Goal: Task Accomplishment & Management: Use online tool/utility

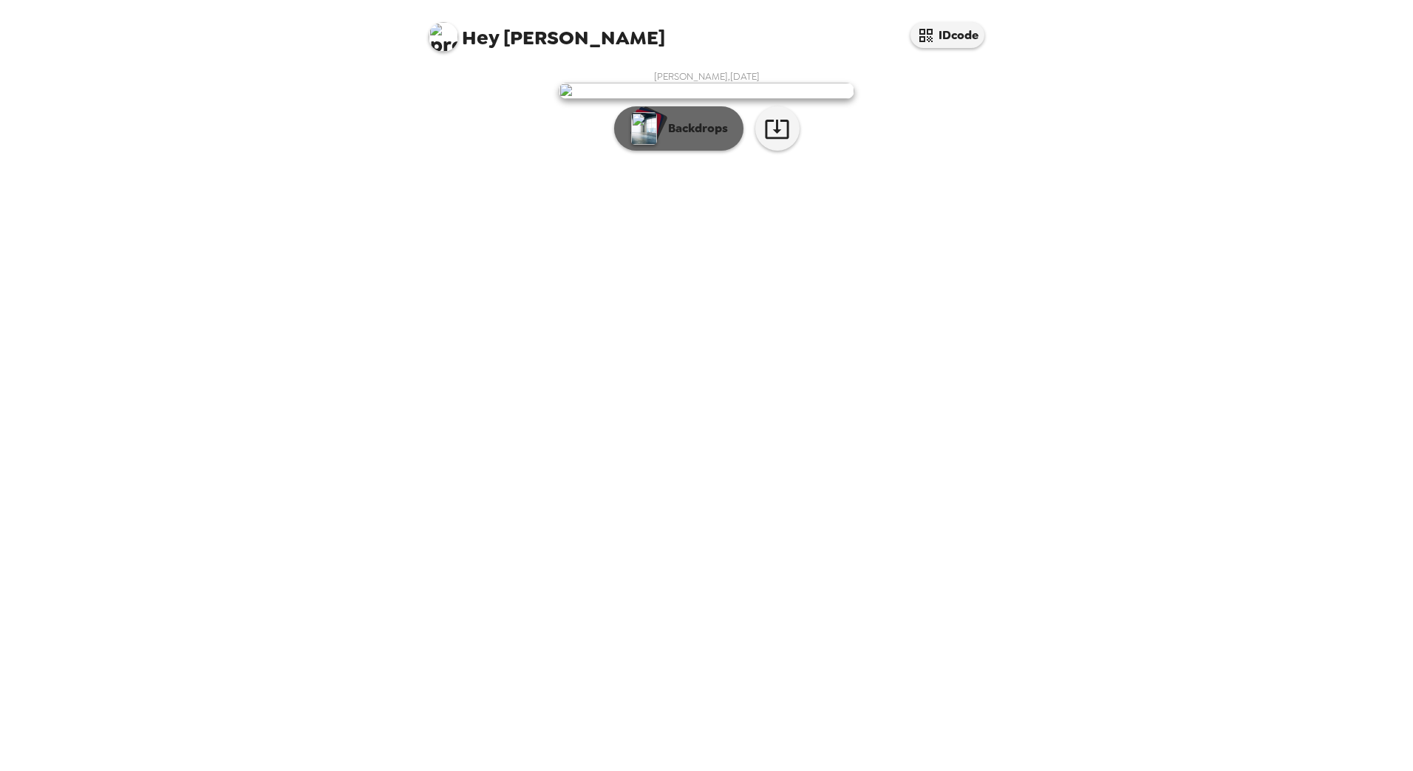
click at [667, 137] on p "Backdrops" at bounding box center [694, 129] width 67 height 18
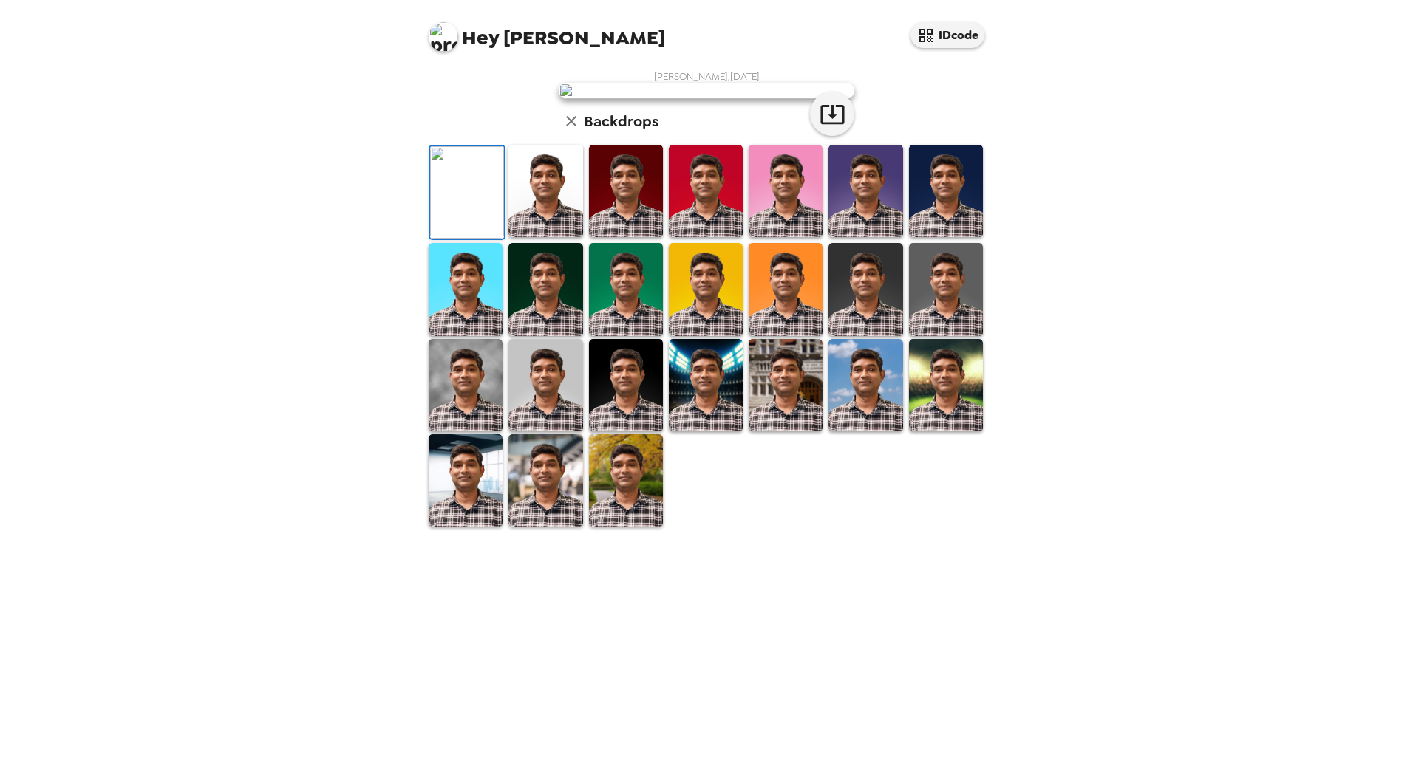
scroll to position [125, 0]
click at [519, 237] on img at bounding box center [545, 191] width 74 height 92
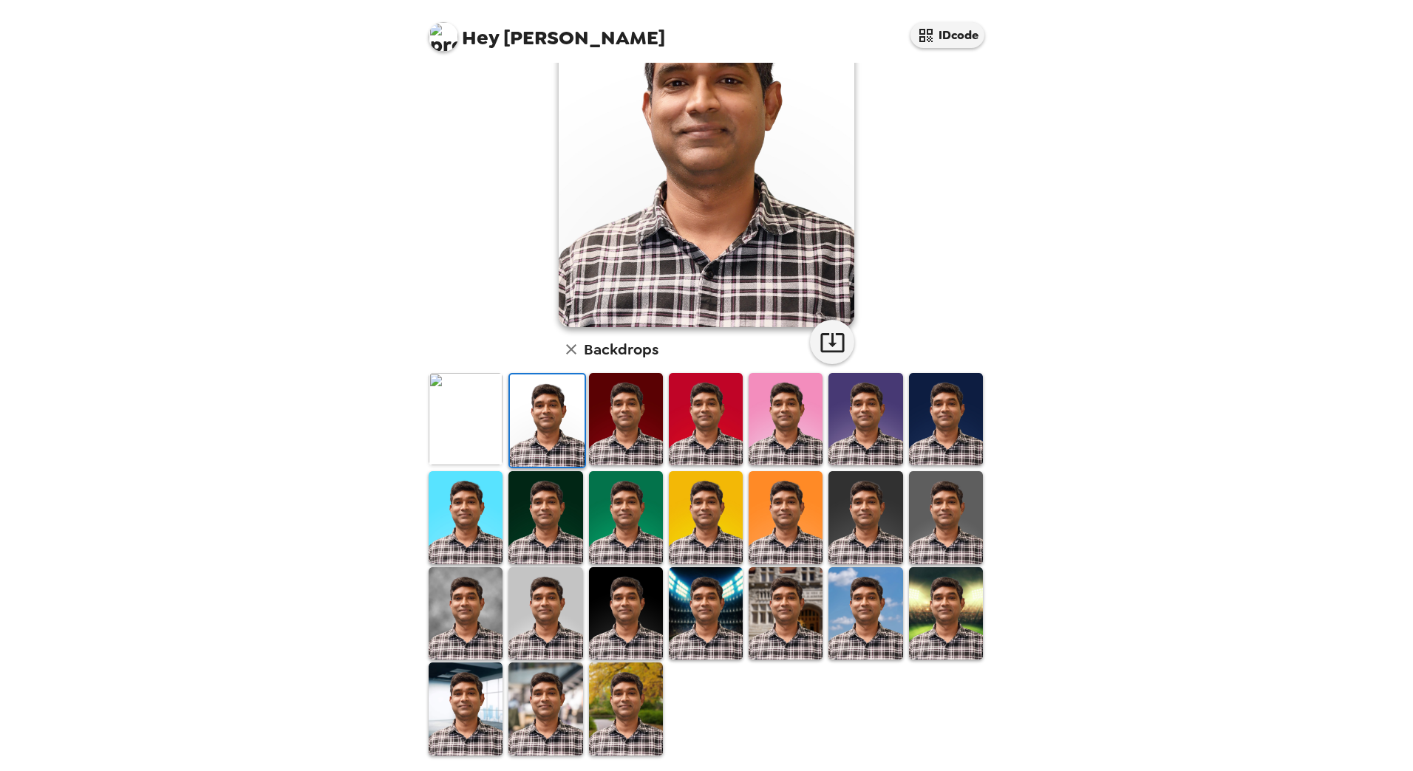
click at [618, 403] on img at bounding box center [626, 419] width 74 height 92
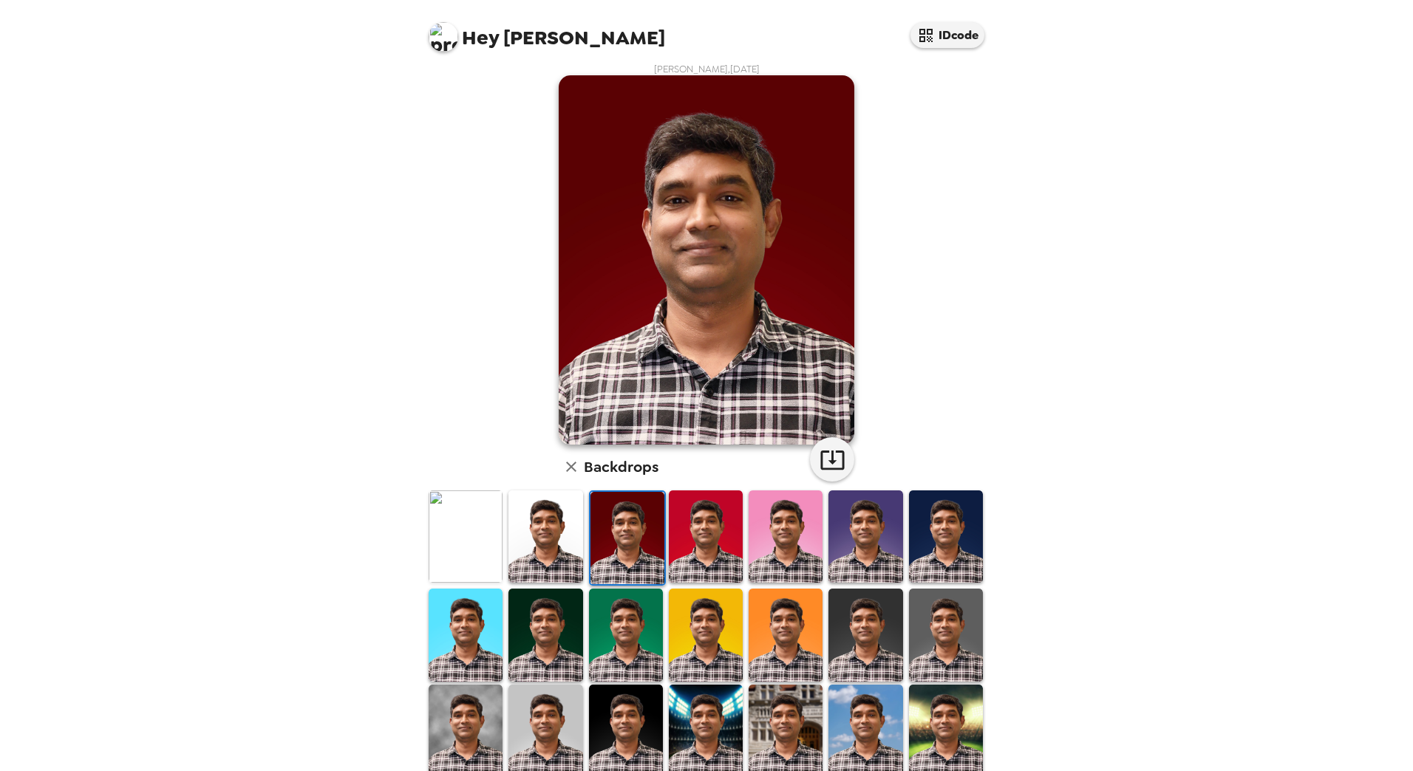
scroll to position [0, 0]
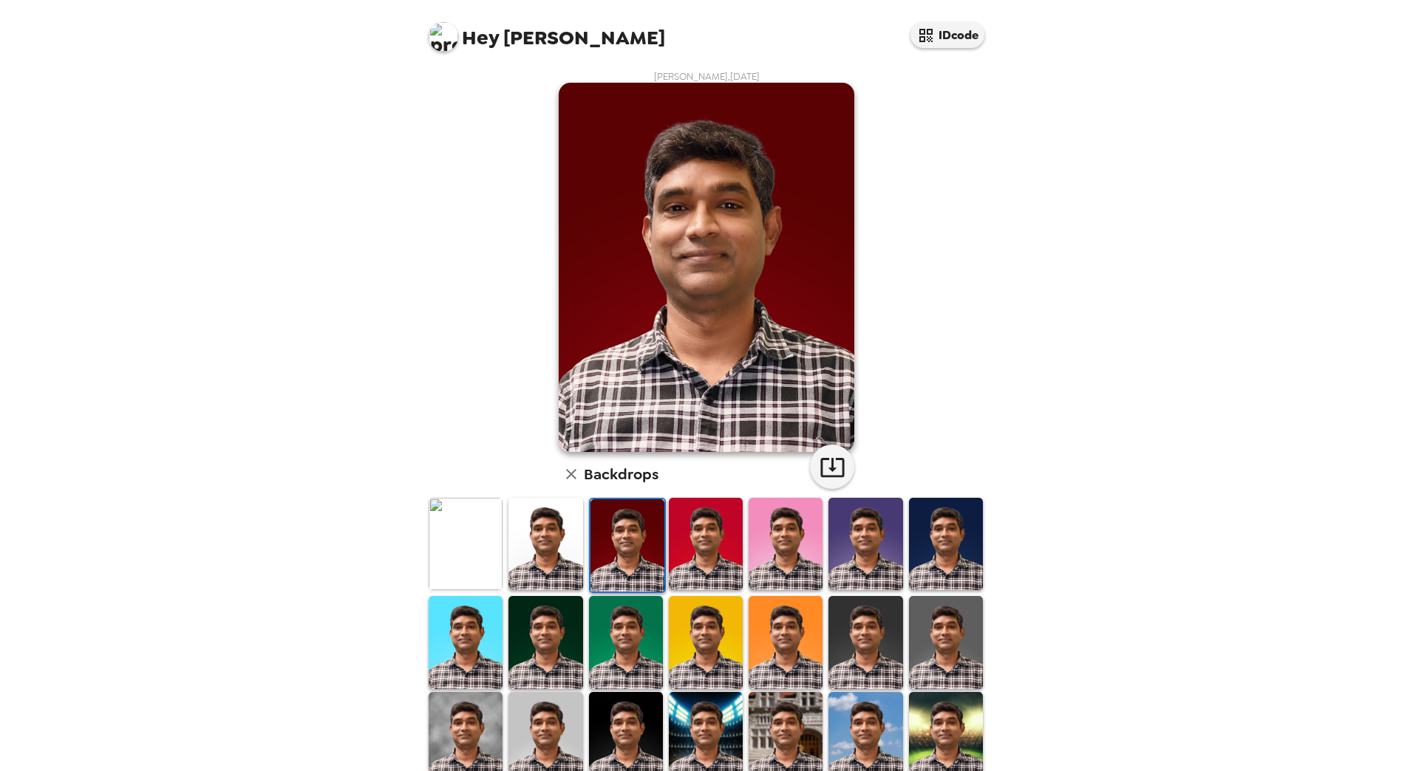
click at [715, 551] on img at bounding box center [706, 544] width 74 height 92
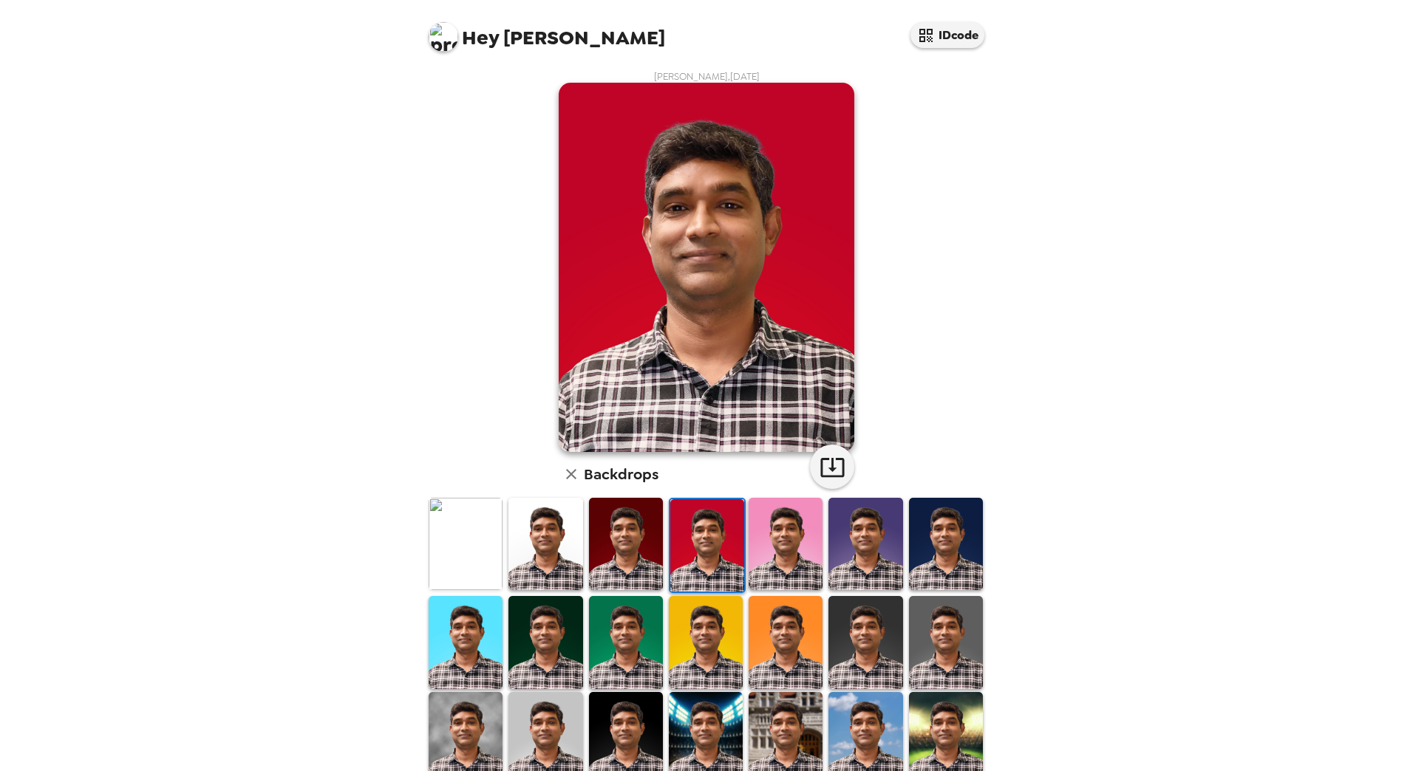
click at [468, 559] on img at bounding box center [466, 544] width 74 height 92
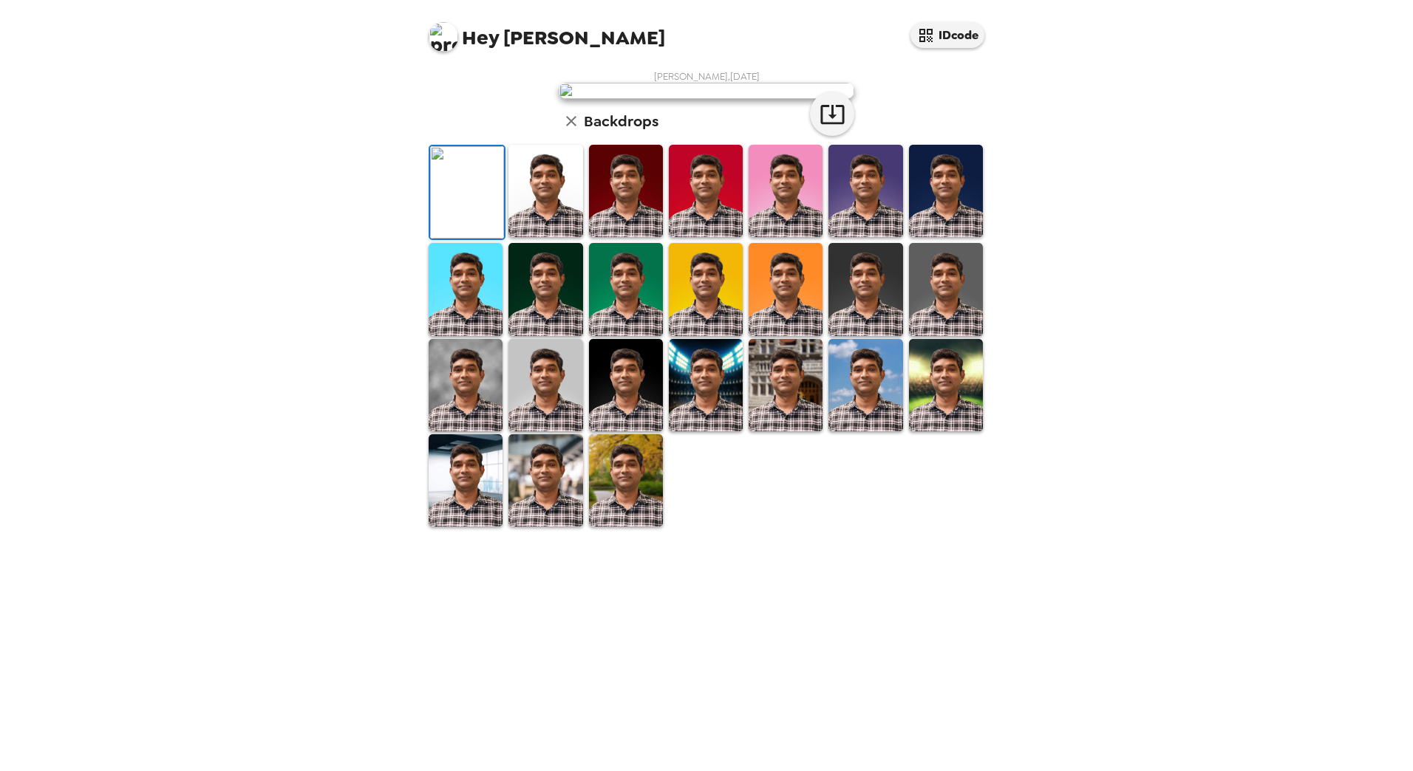
scroll to position [125, 0]
click at [679, 431] on img at bounding box center [706, 385] width 74 height 92
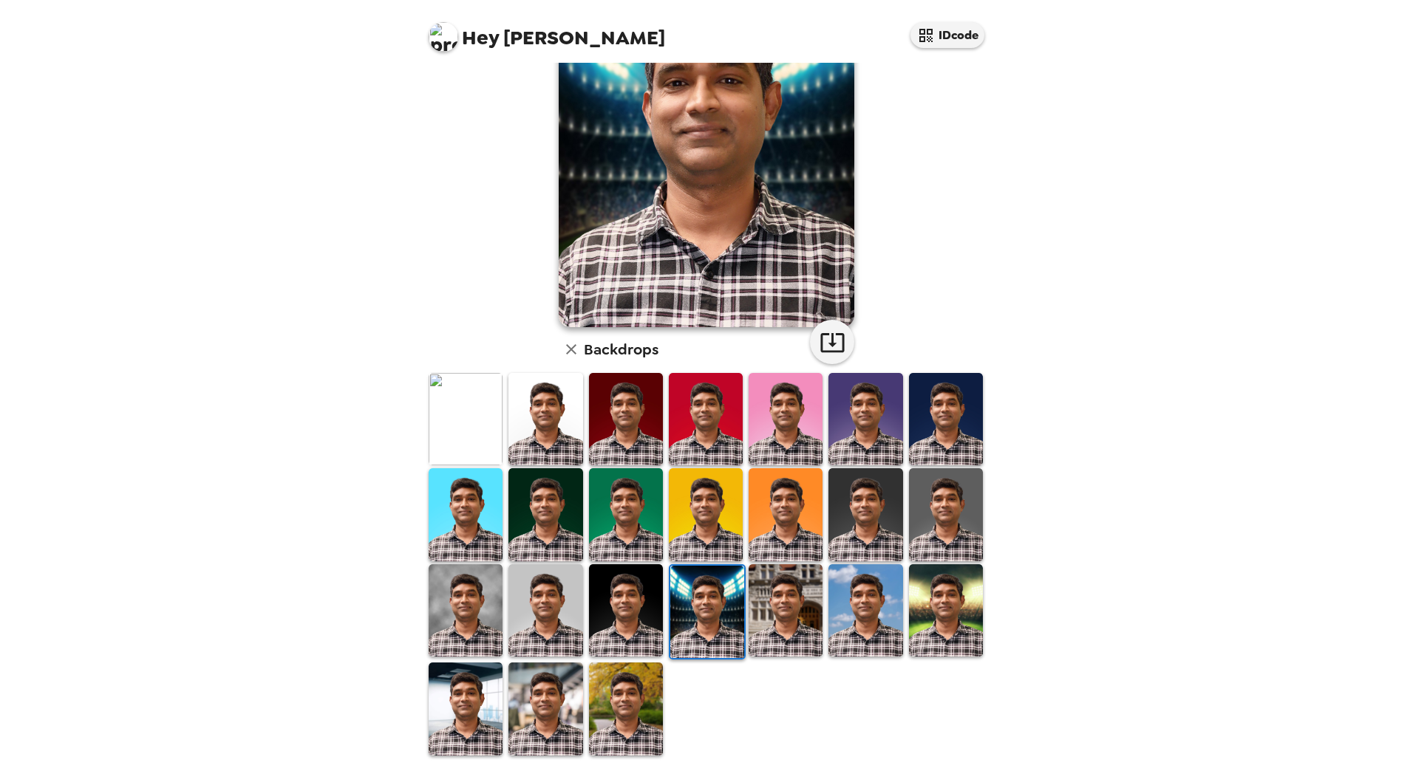
click at [949, 601] on img at bounding box center [946, 610] width 74 height 92
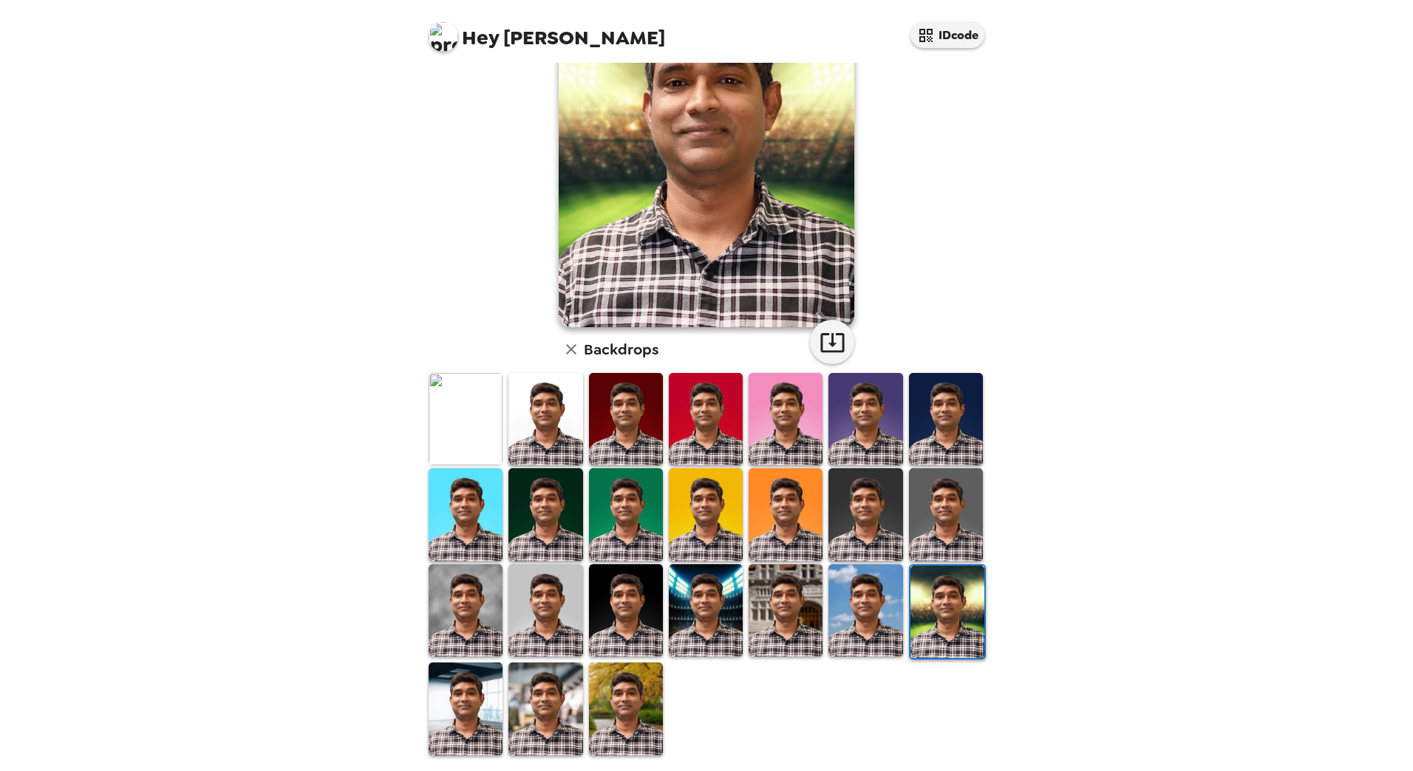
click at [609, 696] on img at bounding box center [626, 709] width 74 height 92
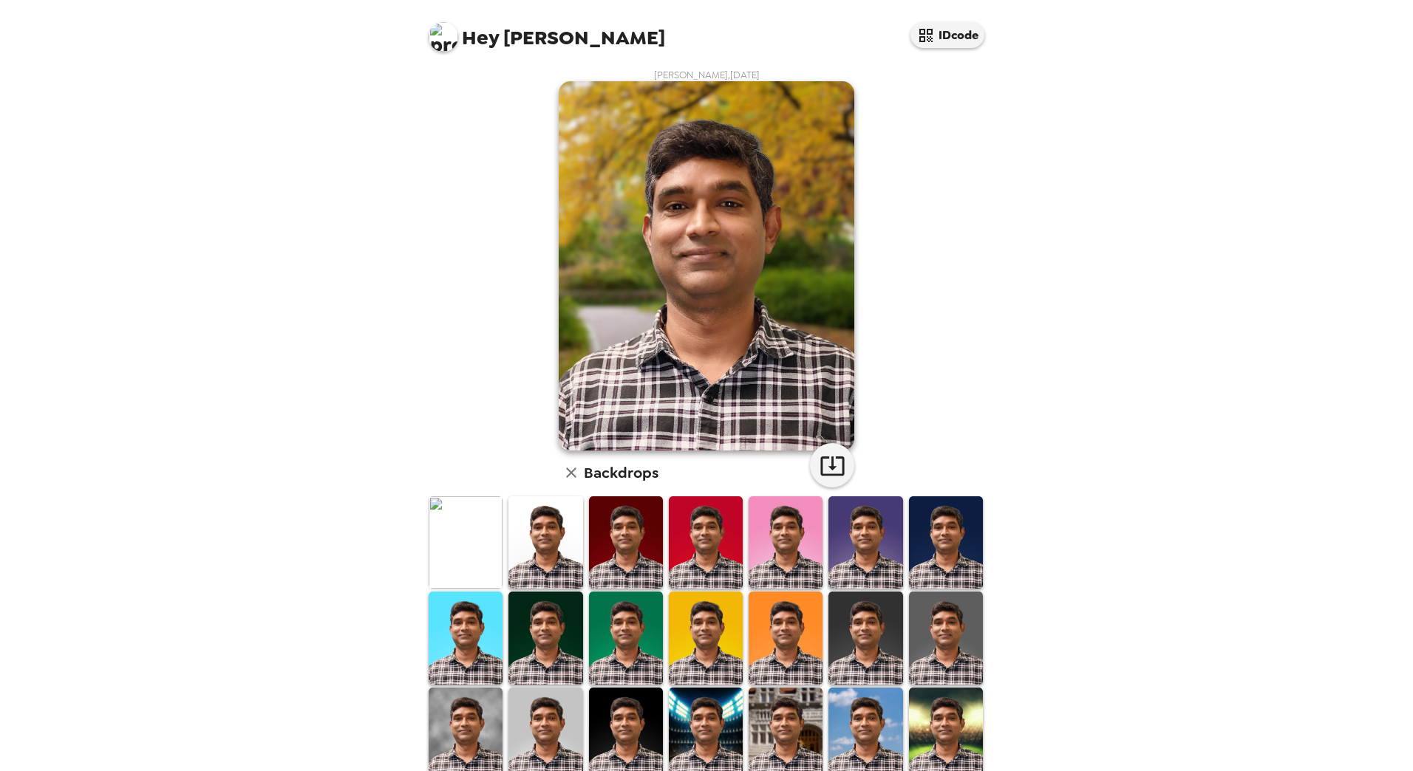
scroll to position [0, 0]
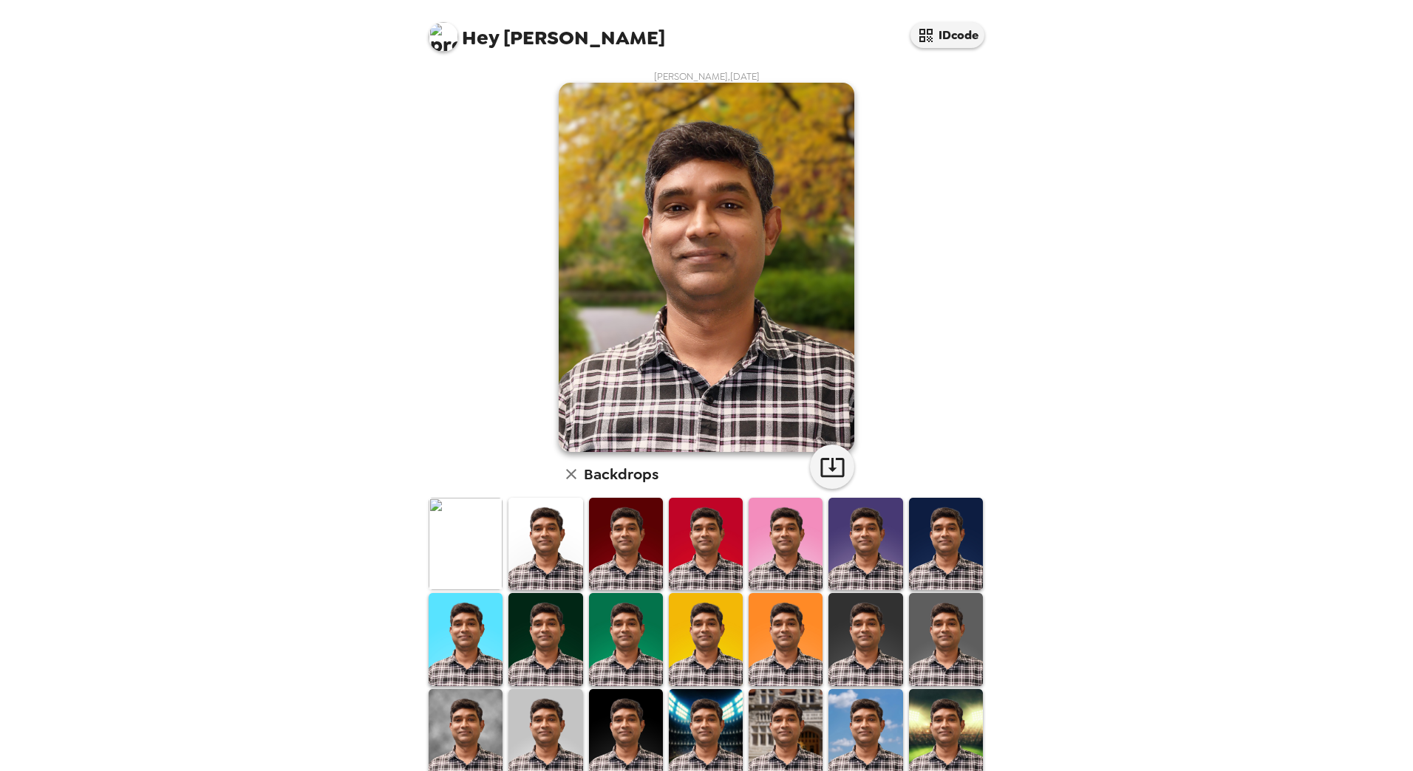
click at [459, 533] on img at bounding box center [466, 544] width 74 height 92
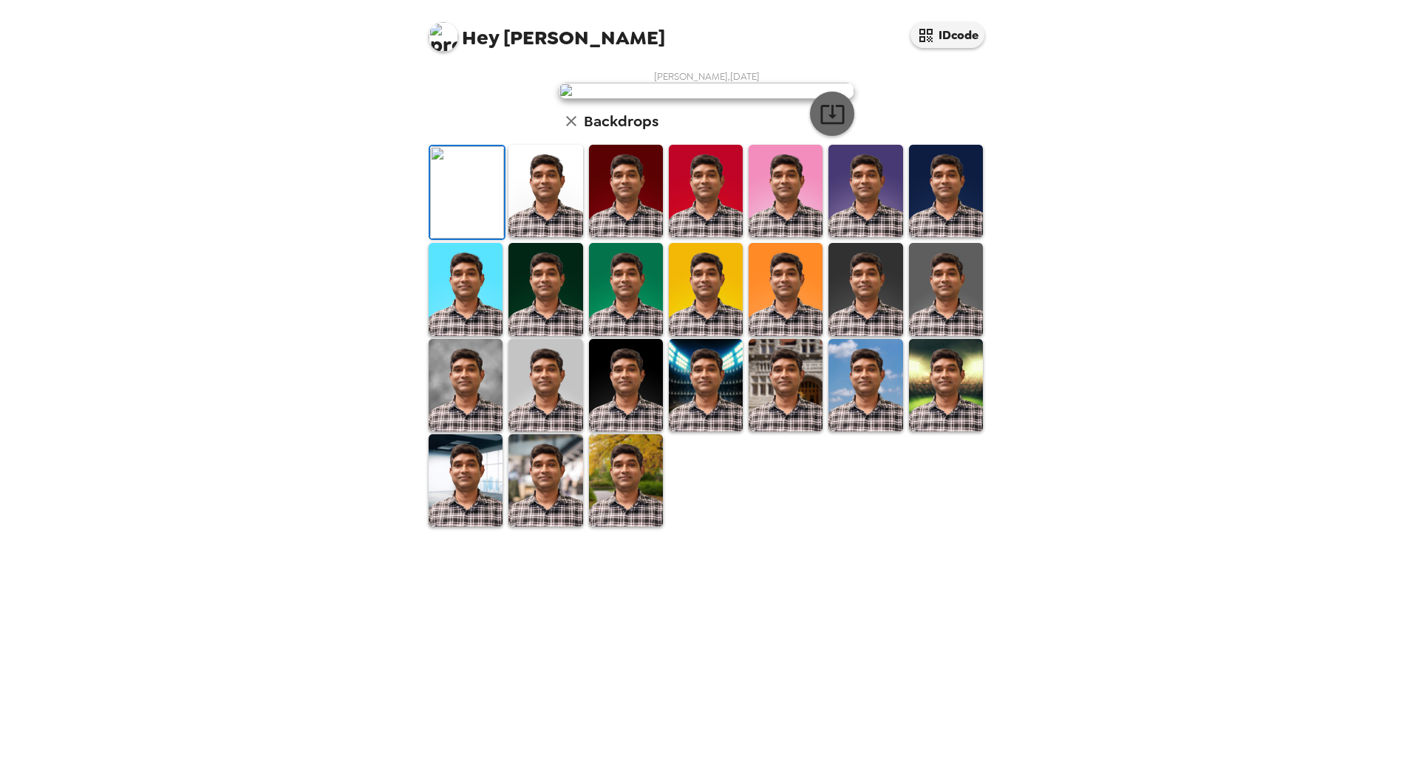
click at [823, 127] on icon "button" at bounding box center [832, 114] width 26 height 26
click at [1272, 403] on div "Hey [PERSON_NAME] IDcode [PERSON_NAME] , [DATE] Backdrops" at bounding box center [706, 385] width 1413 height 771
click at [542, 237] on img at bounding box center [545, 191] width 74 height 92
